Goal: Task Accomplishment & Management: Complete application form

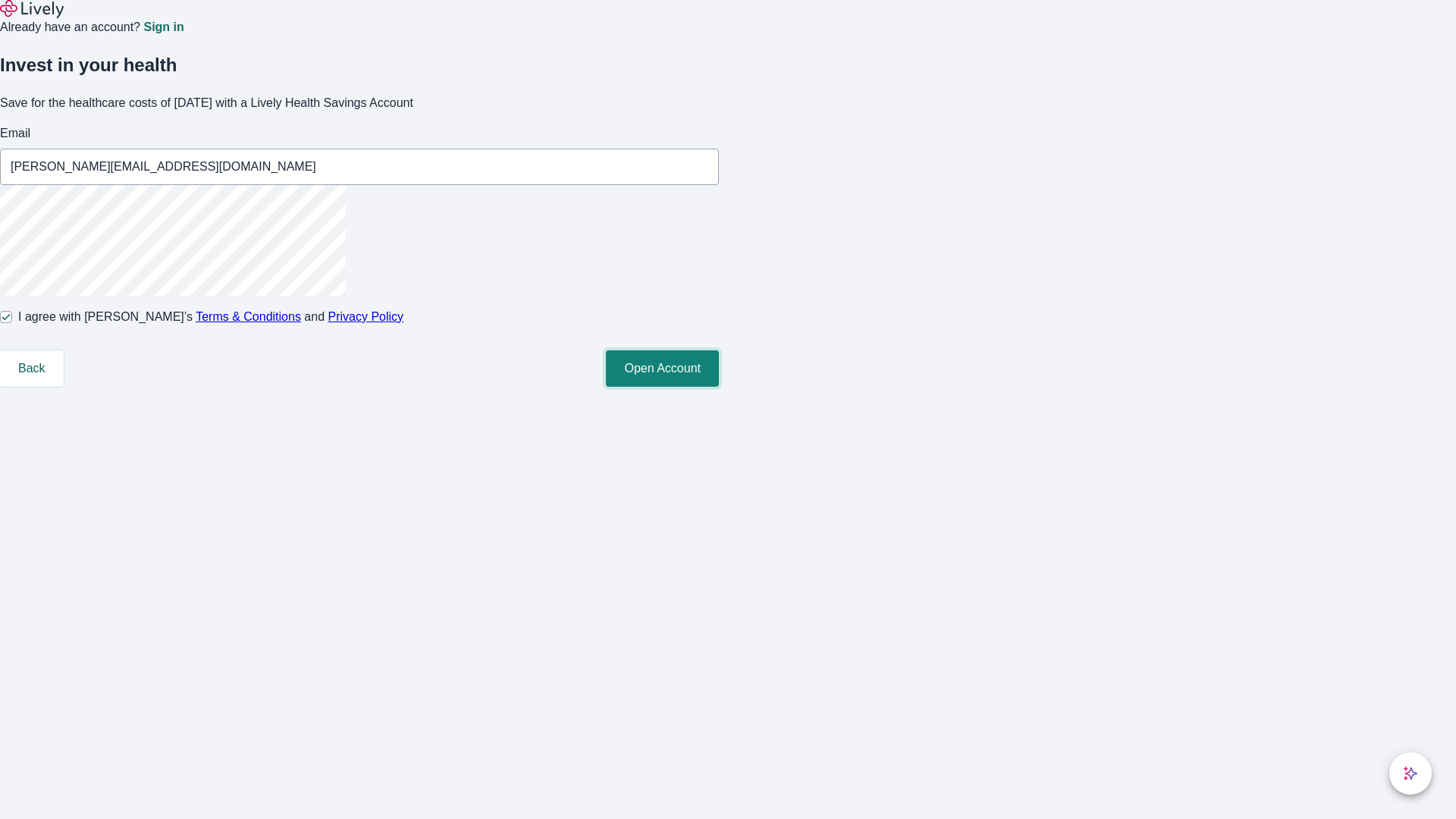
click at [719, 387] on button "Open Account" at bounding box center [662, 368] width 113 height 36
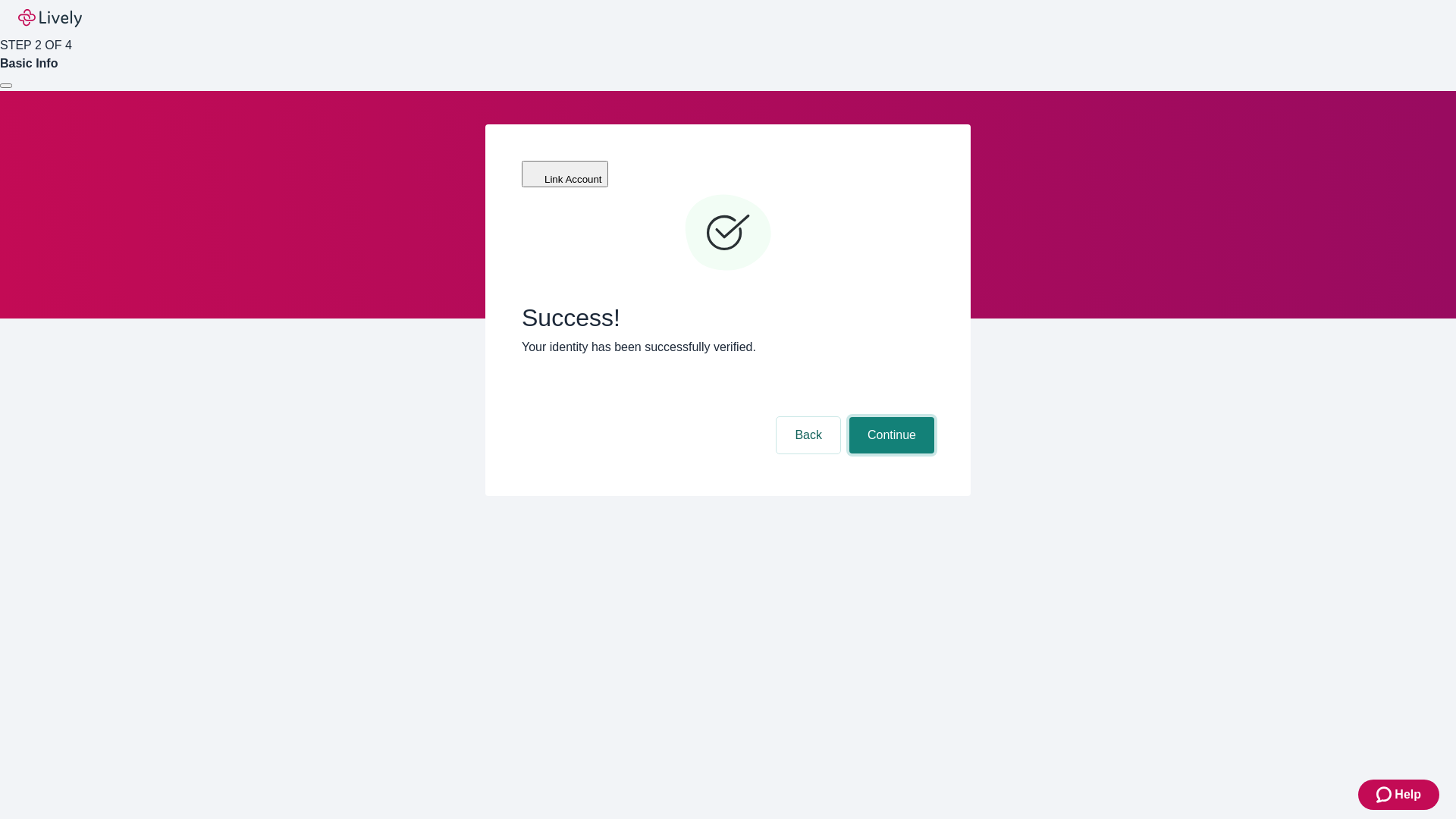
click at [890, 417] on button "Continue" at bounding box center [892, 435] width 85 height 36
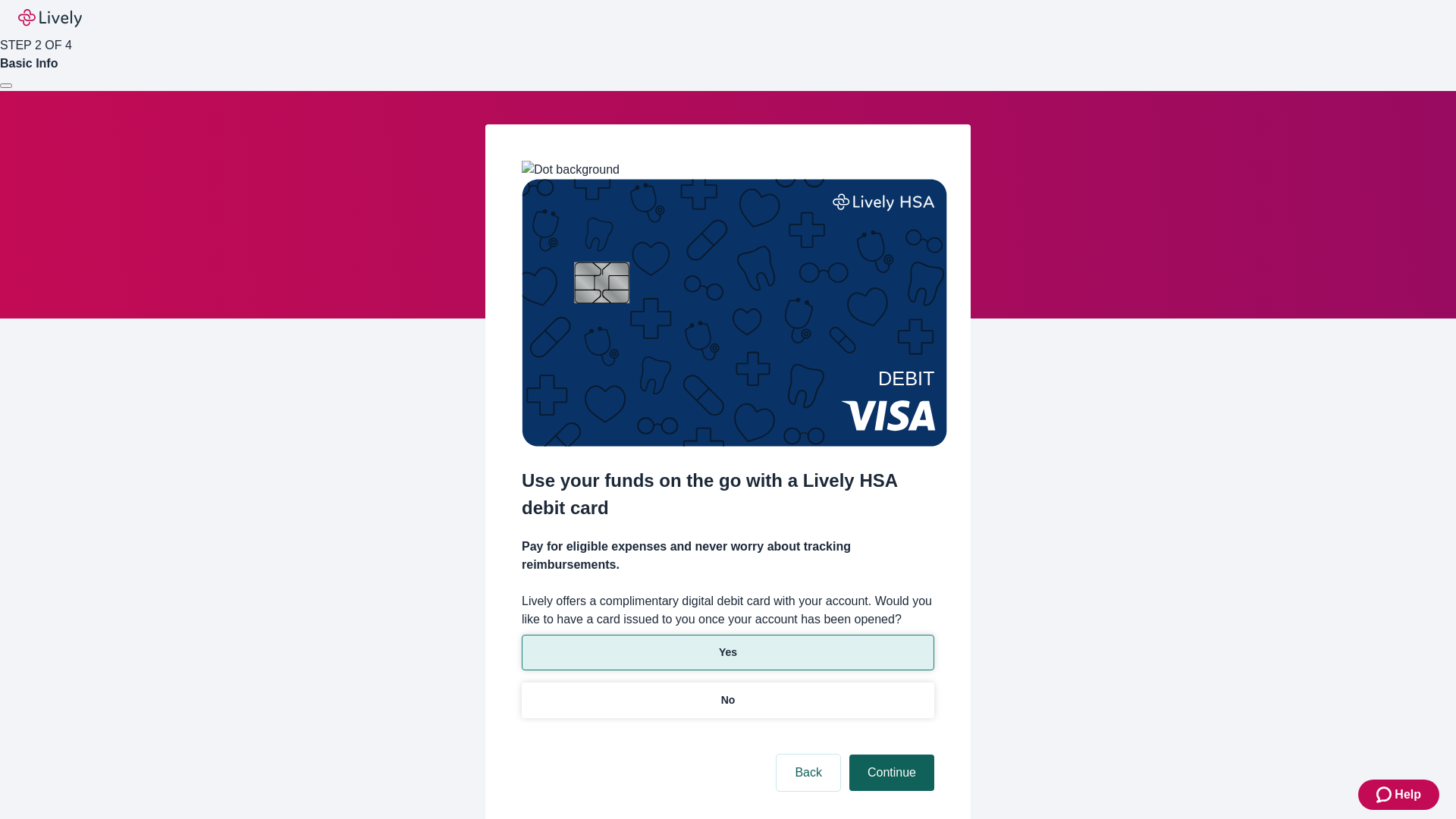
click at [727, 645] on p "Yes" at bounding box center [728, 652] width 19 height 16
click at [890, 755] on button "Continue" at bounding box center [892, 773] width 85 height 36
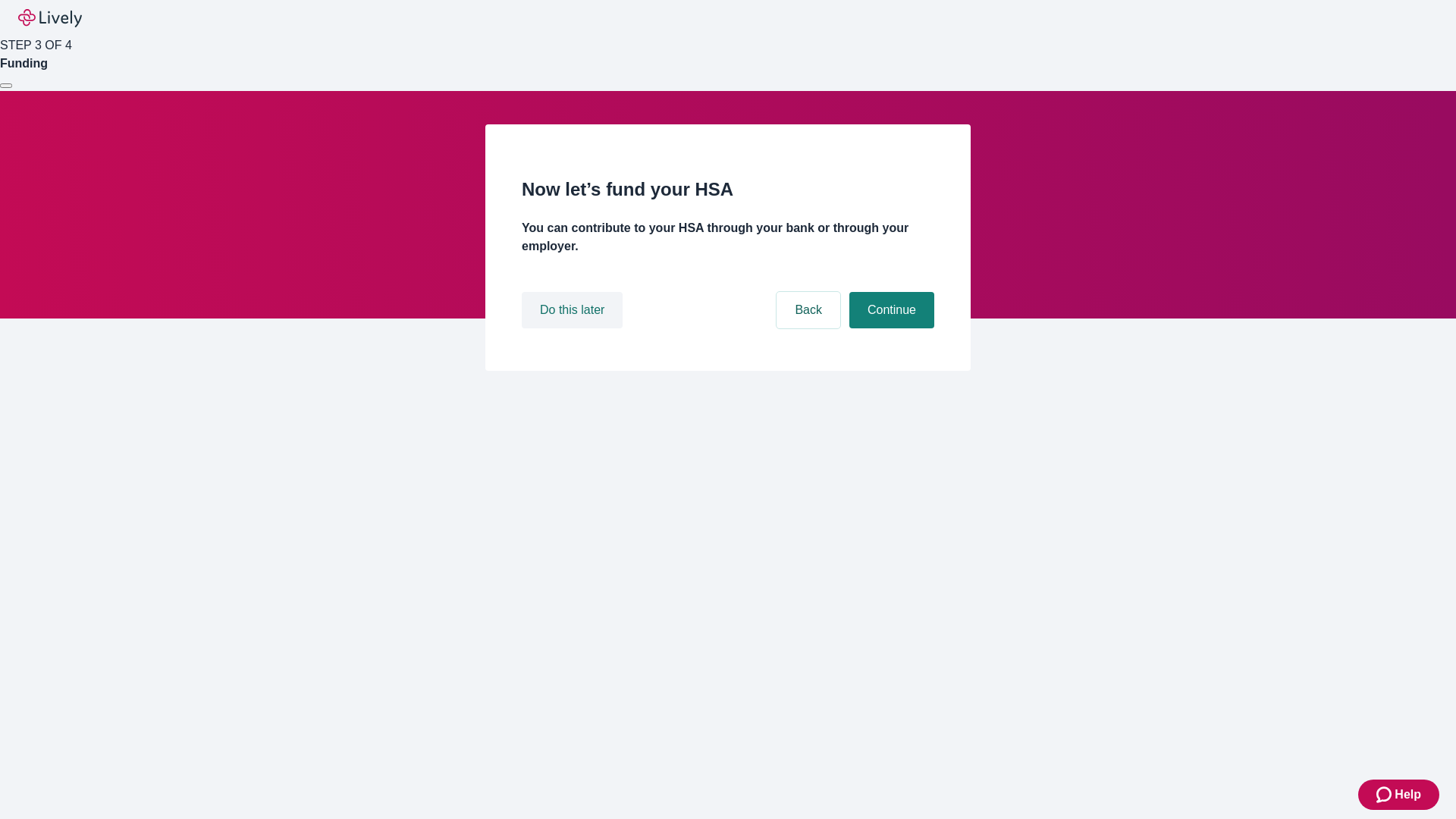
click at [574, 329] on button "Do this later" at bounding box center [572, 310] width 101 height 36
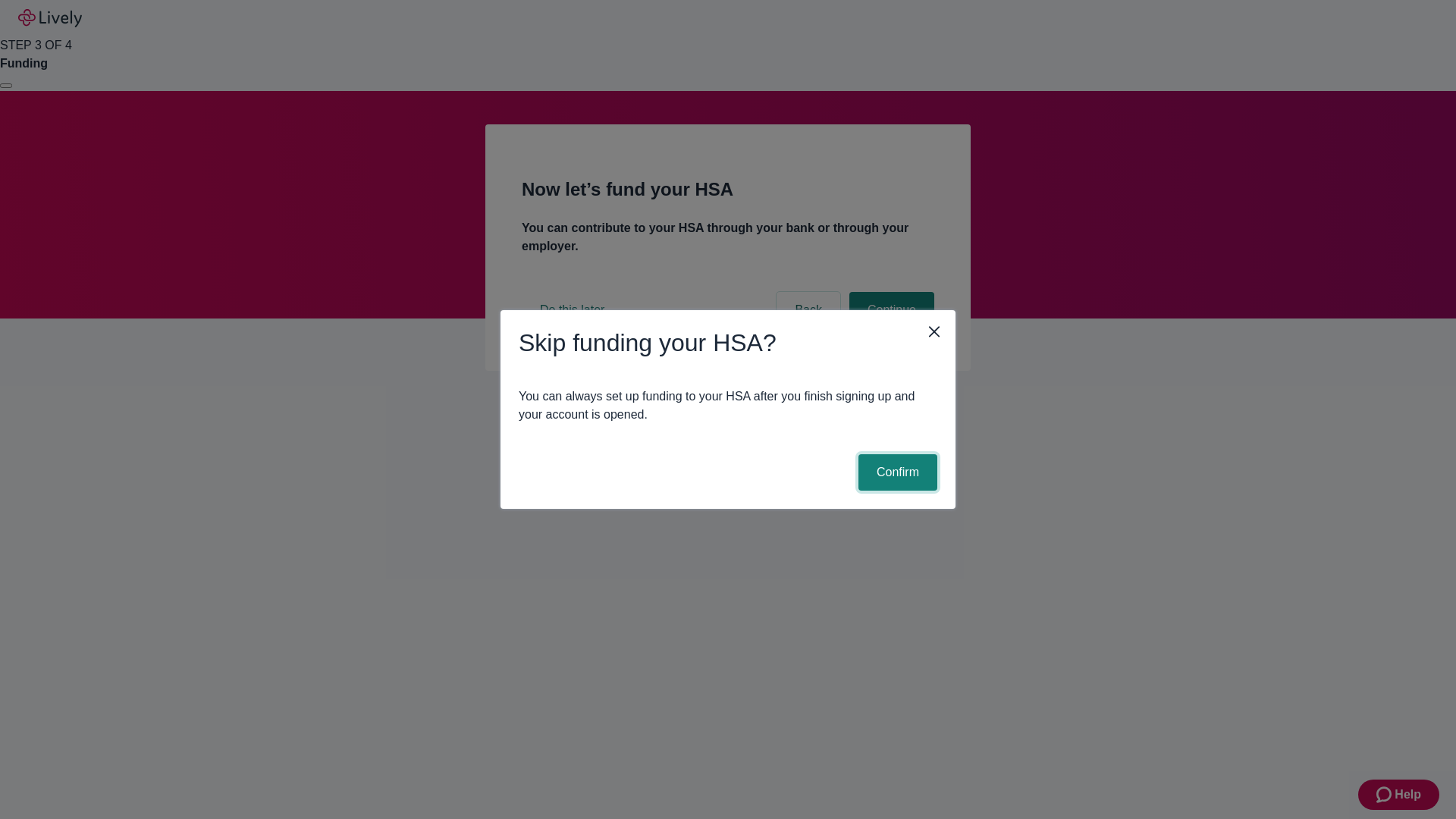
click at [895, 473] on button "Confirm" at bounding box center [897, 472] width 79 height 36
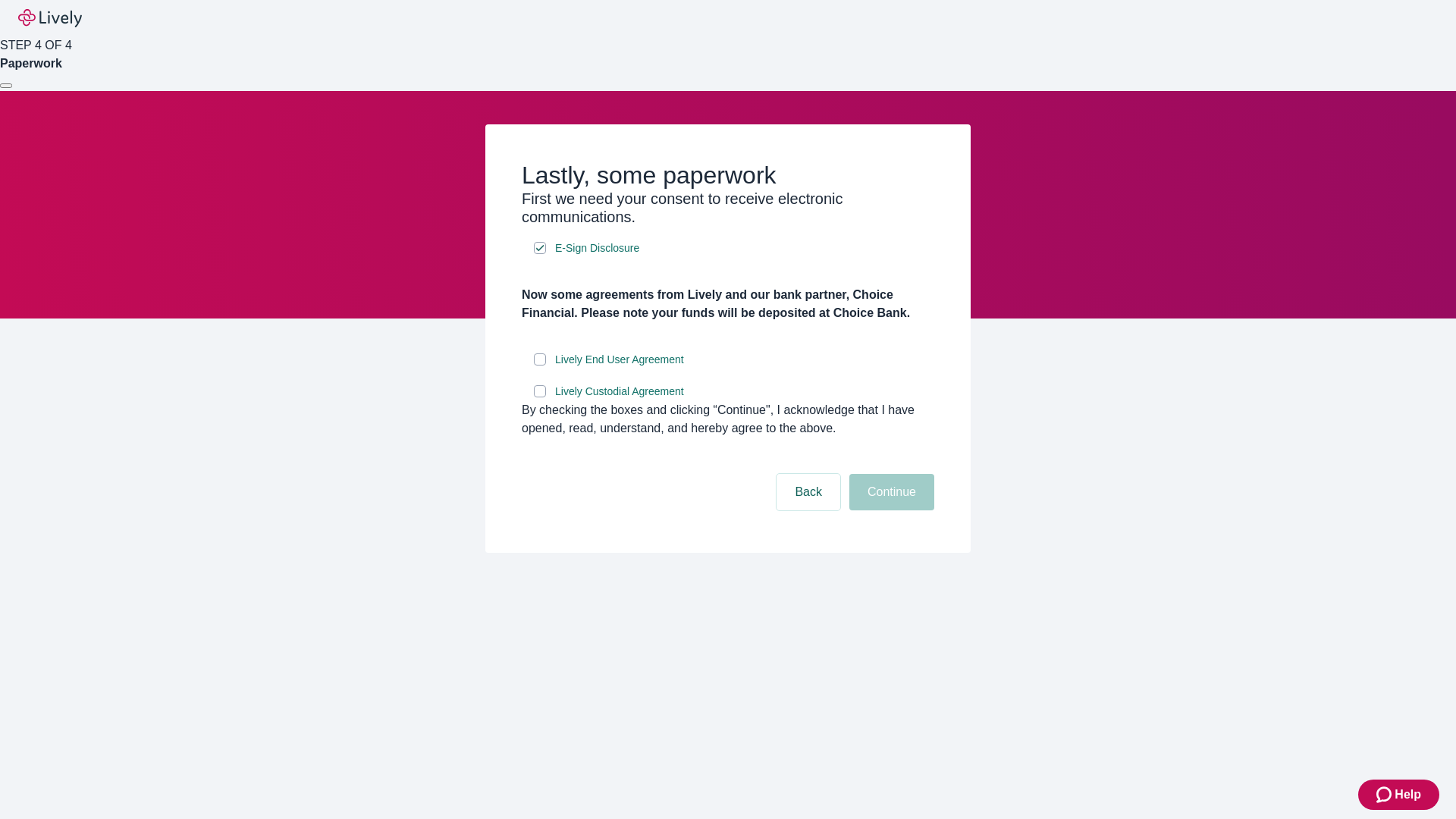
click at [540, 366] on input "Lively End User Agreement" at bounding box center [539, 359] width 12 height 12
checkbox input "true"
click at [540, 398] on input "Lively Custodial Agreement" at bounding box center [539, 391] width 12 height 12
checkbox input "true"
click at [890, 511] on button "Continue" at bounding box center [892, 491] width 85 height 36
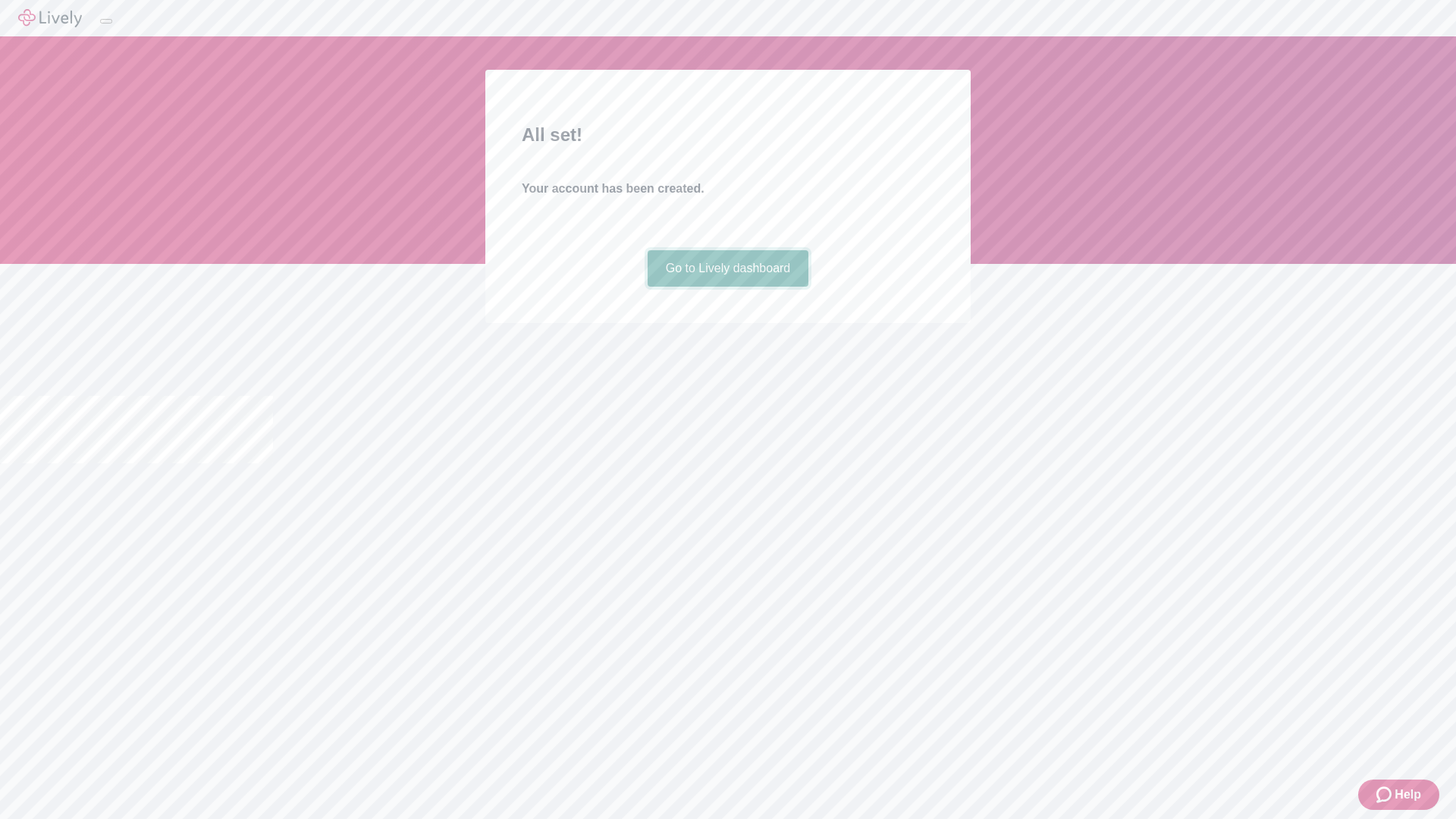
click at [727, 287] on link "Go to Lively dashboard" at bounding box center [728, 268] width 162 height 36
